Goal: Information Seeking & Learning: Find specific page/section

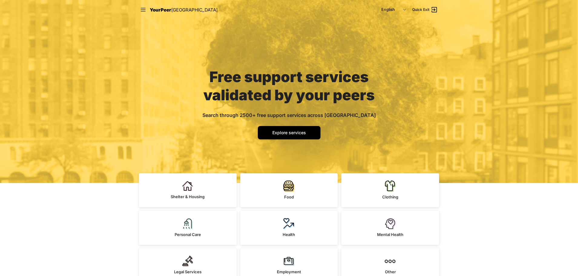
click at [138, 7] on nav "YourPeer NYC English Español 简体中文 বাংলা Français Русский Quick Exit" at bounding box center [289, 9] width 310 height 19
click at [140, 8] on icon at bounding box center [143, 10] width 6 height 6
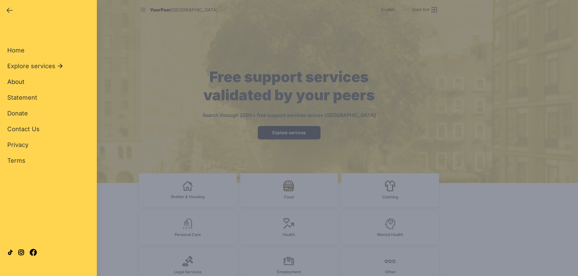
click at [13, 80] on span "About" at bounding box center [15, 81] width 17 height 7
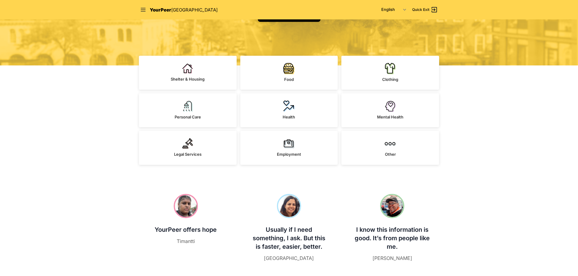
scroll to position [121, 0]
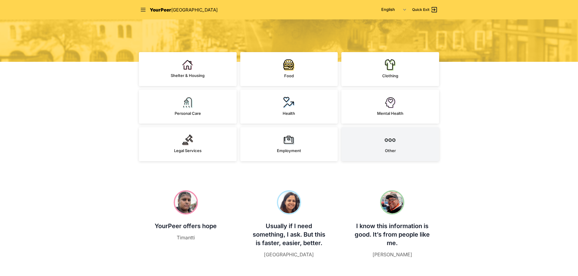
click at [387, 141] on img at bounding box center [390, 139] width 11 height 11
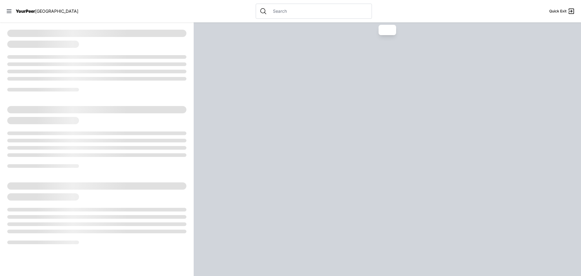
select select "recentlyUpdated"
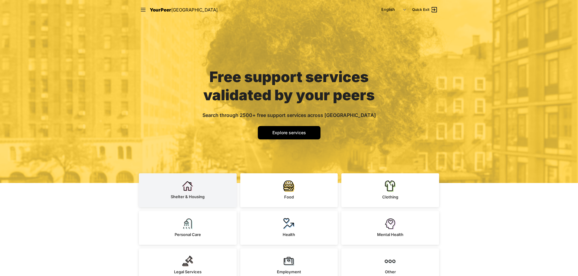
click at [184, 189] on img at bounding box center [187, 185] width 11 height 11
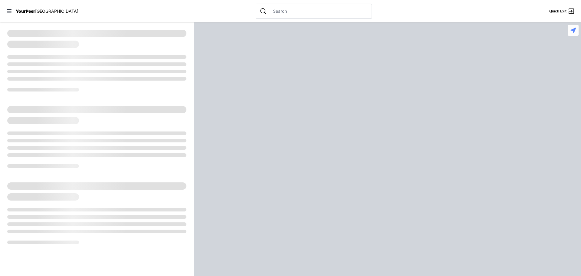
select select "recentlyUpdated"
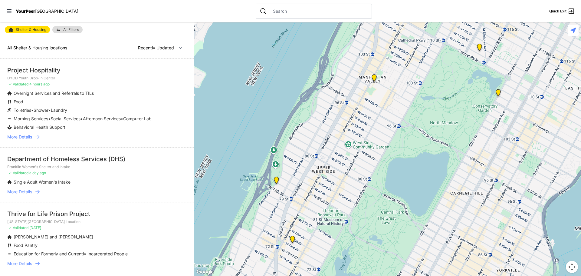
click at [21, 140] on span "More Details" at bounding box center [19, 137] width 25 height 6
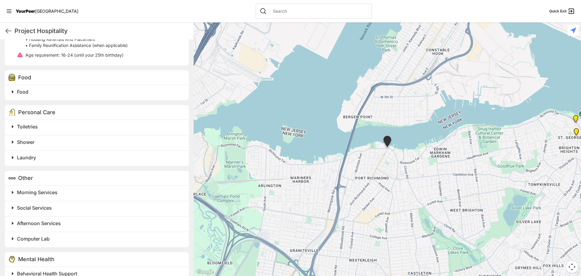
scroll to position [347, 0]
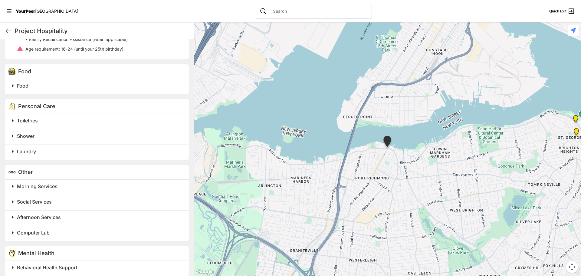
click at [13, 81] on span at bounding box center [88, 85] width 160 height 8
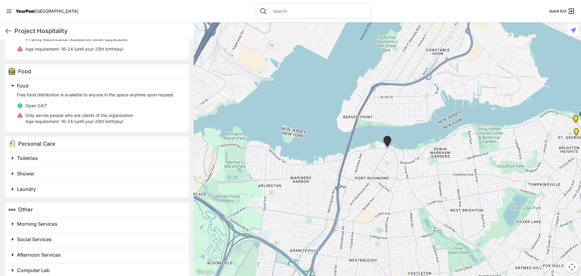
click at [18, 155] on span "Toiletries" at bounding box center [27, 158] width 21 height 6
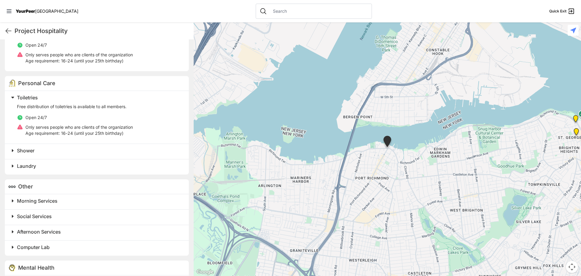
click at [32, 147] on span "Shower" at bounding box center [26, 150] width 18 height 6
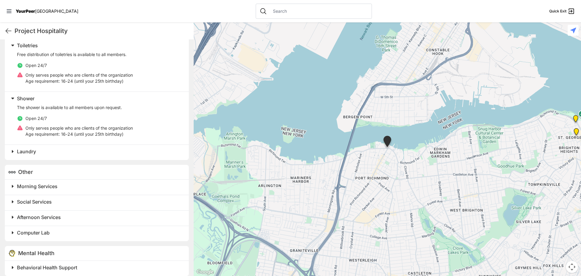
click at [24, 148] on span "Laundry" at bounding box center [26, 151] width 19 height 6
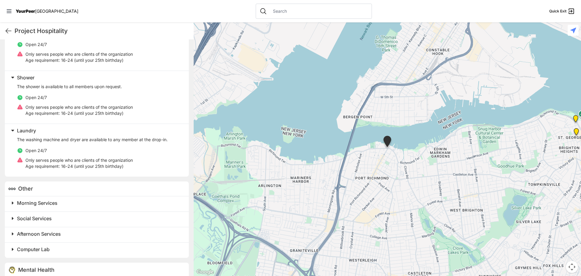
scroll to position [497, 0]
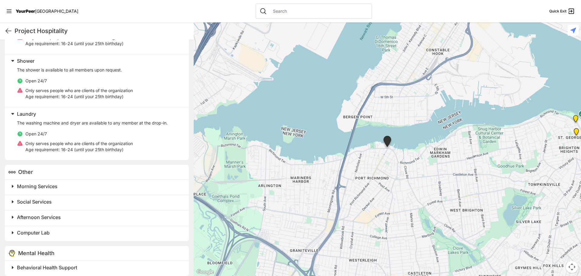
click at [45, 183] on span "Morning Services" at bounding box center [37, 186] width 41 height 6
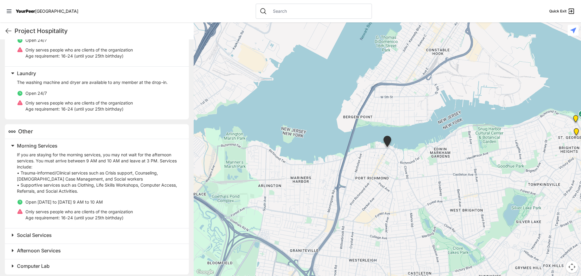
scroll to position [571, 0]
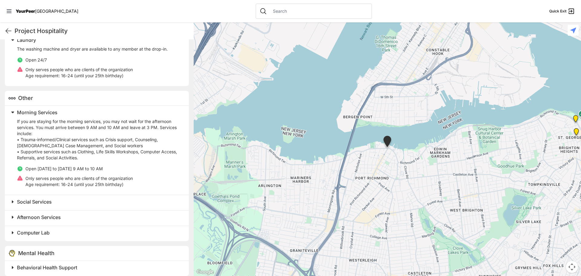
click at [51, 264] on span "Behavioral Health Support" at bounding box center [47, 267] width 60 height 6
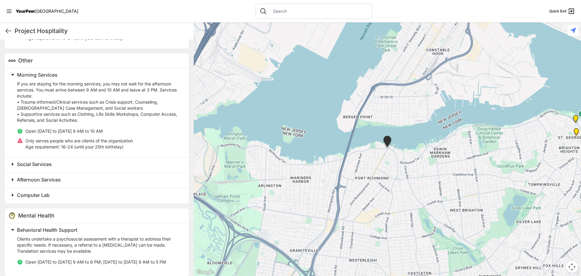
click at [51, 191] on h2 "Computer Lab" at bounding box center [99, 194] width 165 height 7
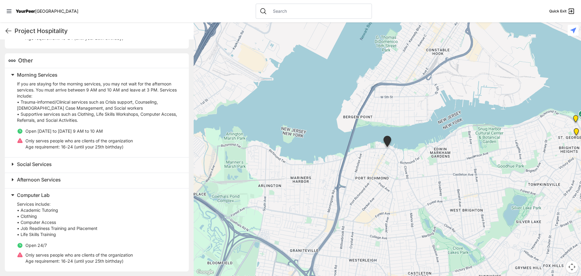
click at [44, 176] on span "Afternoon Services" at bounding box center [39, 179] width 44 height 6
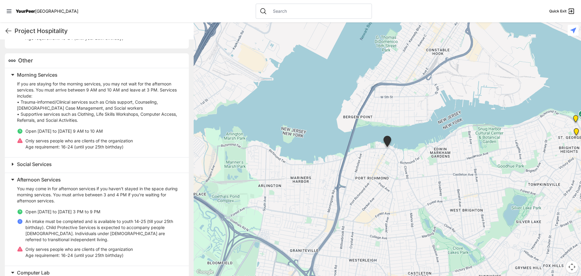
click at [39, 161] on span "Social Services" at bounding box center [34, 164] width 35 height 6
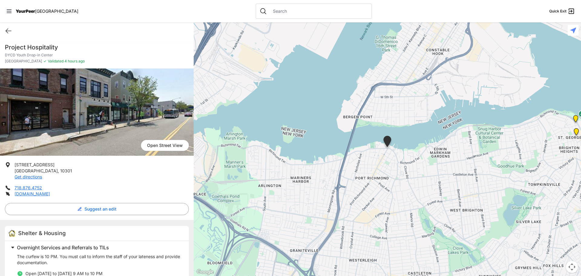
click at [99, 12] on nav "YourPeer [GEOGRAPHIC_DATA] Quick Exit" at bounding box center [290, 11] width 581 height 22
